Goal: Task Accomplishment & Management: Use online tool/utility

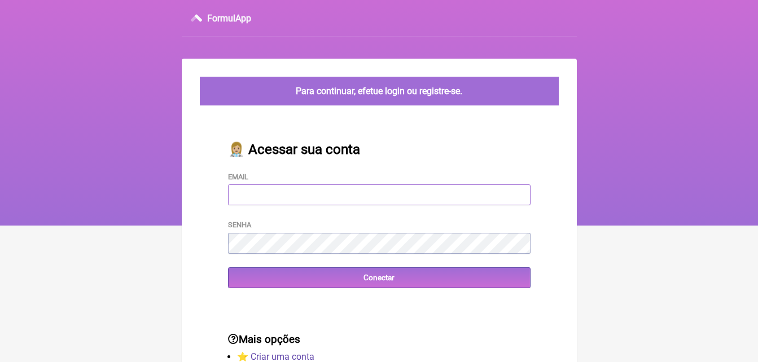
type input "[EMAIL_ADDRESS][DOMAIN_NAME]"
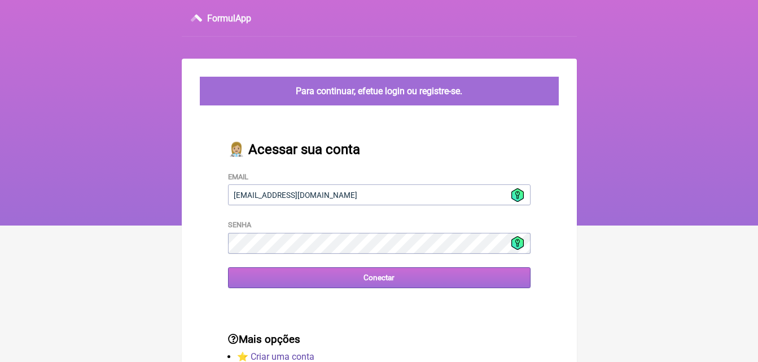
click at [371, 279] on input "Conectar" at bounding box center [379, 278] width 302 height 21
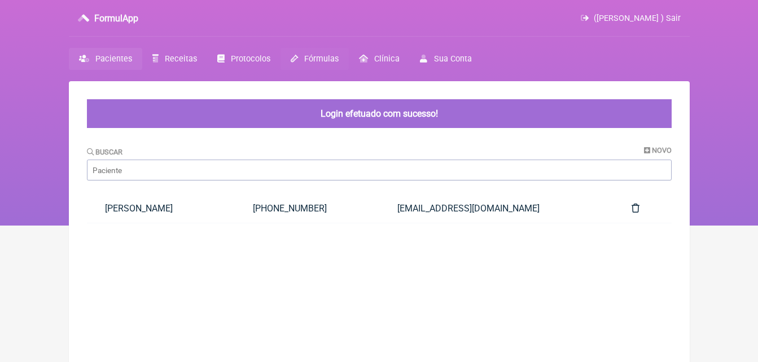
click at [310, 60] on span "Fórmulas" at bounding box center [321, 59] width 34 height 10
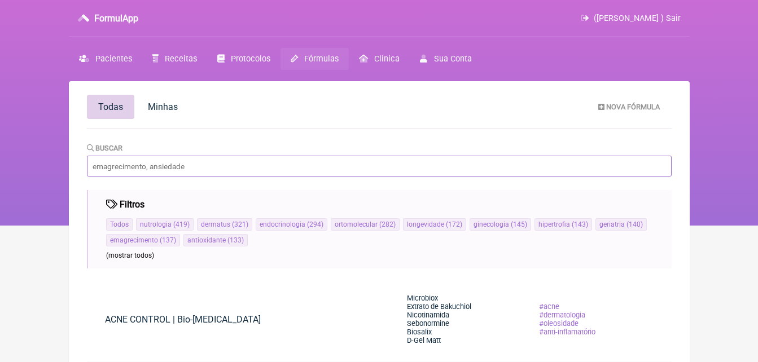
click at [94, 163] on input "Buscar" at bounding box center [379, 166] width 585 height 21
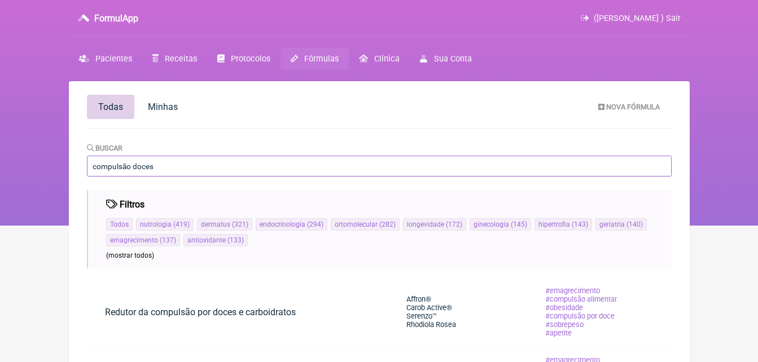
drag, startPoint x: 159, startPoint y: 166, endPoint x: 82, endPoint y: 169, distance: 76.8
click at [83, 169] on main "Todas [GEOGRAPHIC_DATA] Nova Fórmula [GEOGRAPHIC_DATA] compulsão doces Filtros …" at bounding box center [379, 343] width 621 height 525
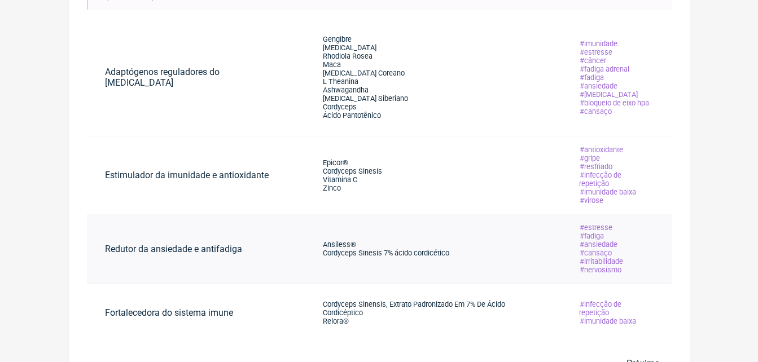
scroll to position [274, 0]
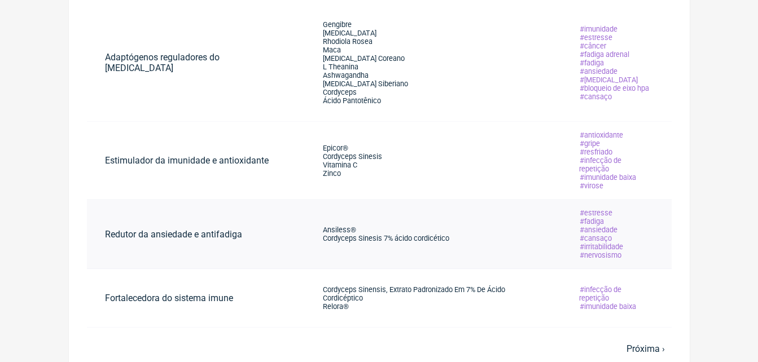
type input "cordyceps"
click at [323, 226] on span "Ansiless®" at bounding box center [339, 230] width 33 height 8
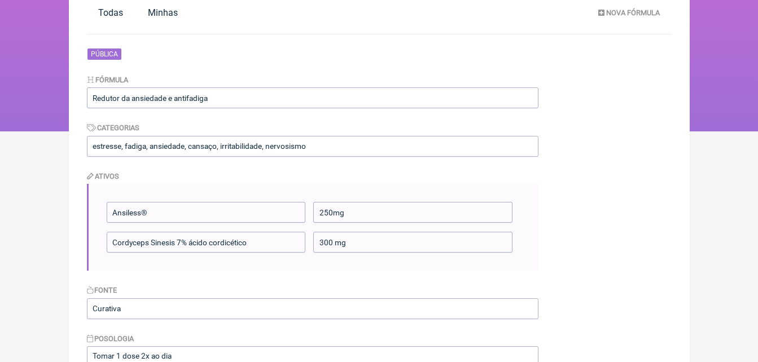
scroll to position [113, 0]
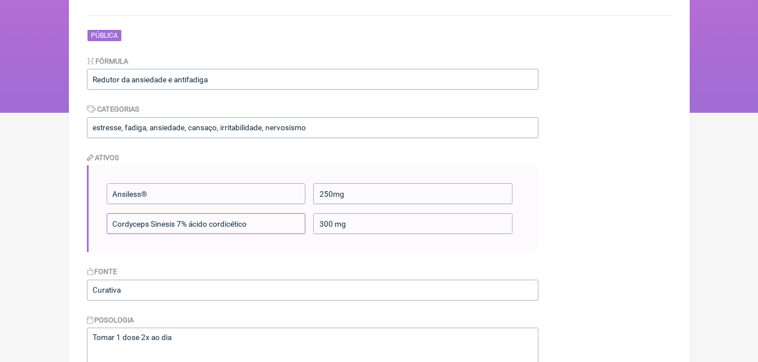
drag, startPoint x: 112, startPoint y: 222, endPoint x: 148, endPoint y: 226, distance: 36.9
click at [148, 226] on input "Cordyceps Sinesis 7% ácido cordicético" at bounding box center [206, 223] width 199 height 21
